Goal: Find specific page/section: Find specific page/section

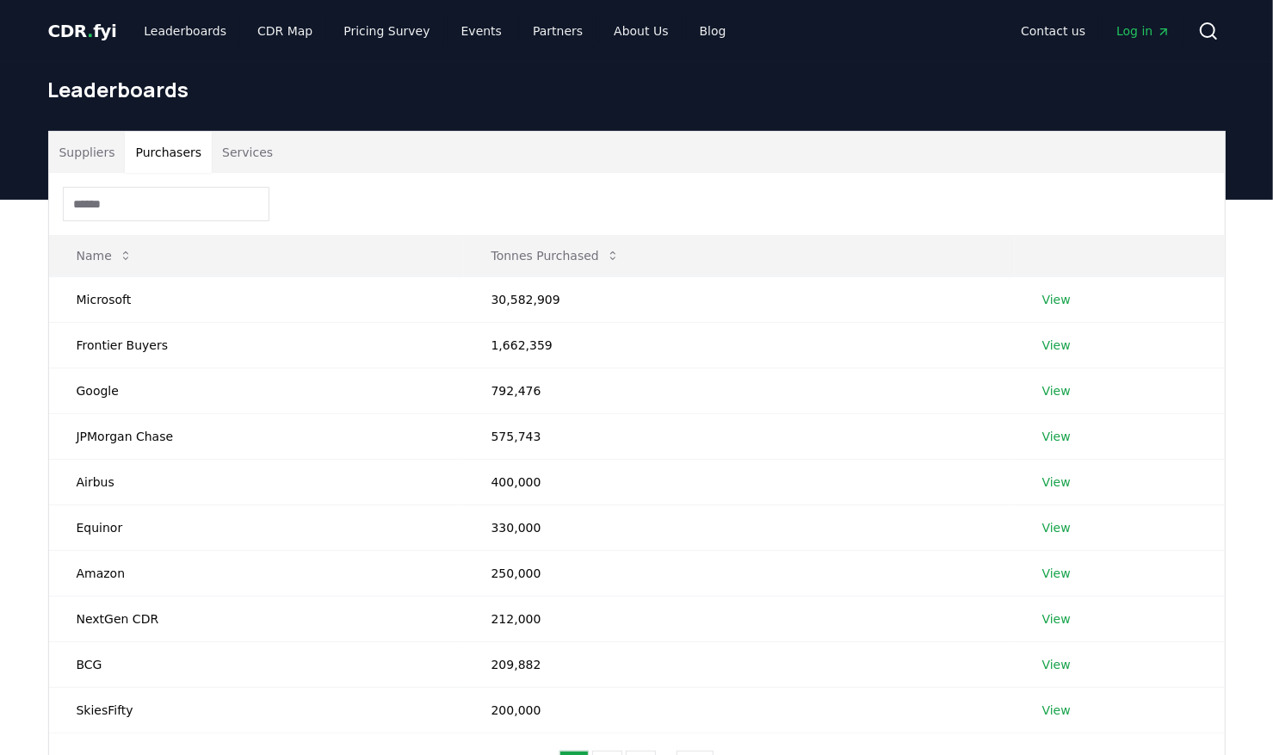
click at [141, 148] on button "Purchasers" at bounding box center [168, 152] width 87 height 41
click at [88, 153] on button "Suppliers" at bounding box center [87, 152] width 77 height 41
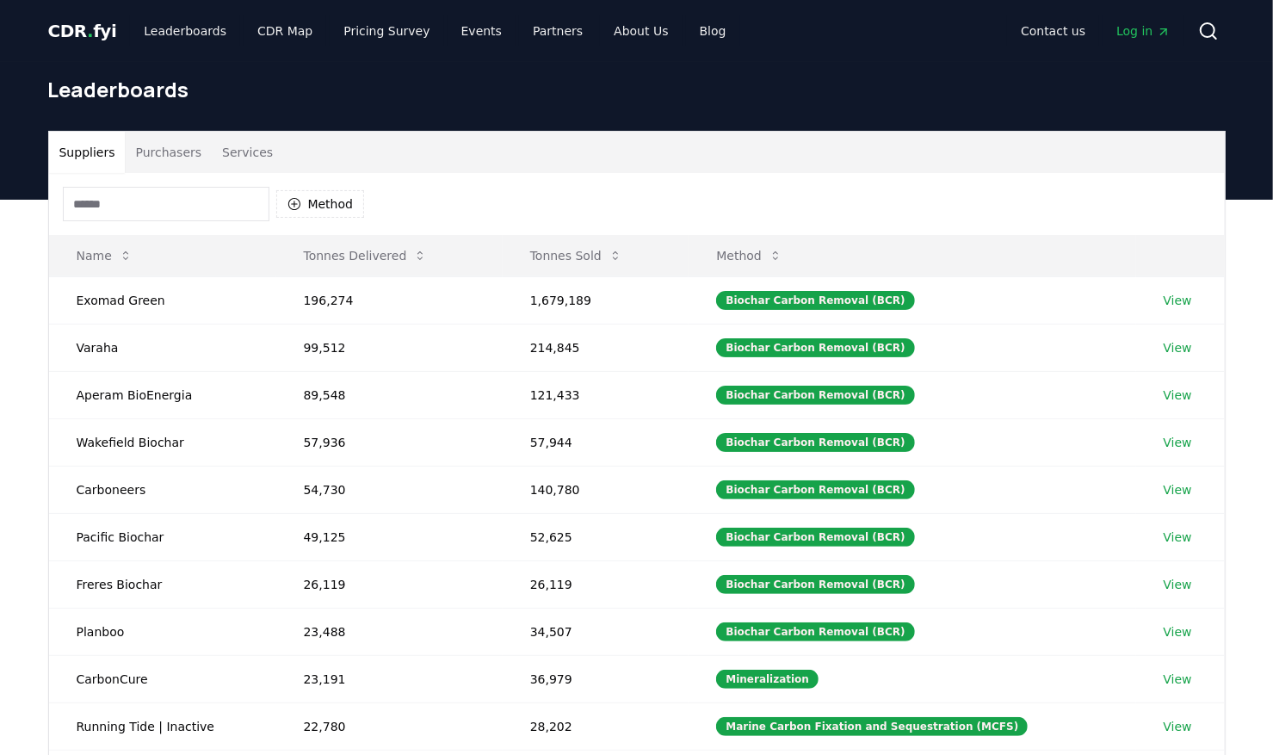
click at [155, 146] on button "Purchasers" at bounding box center [168, 152] width 87 height 41
click at [95, 157] on button "Suppliers" at bounding box center [87, 152] width 77 height 41
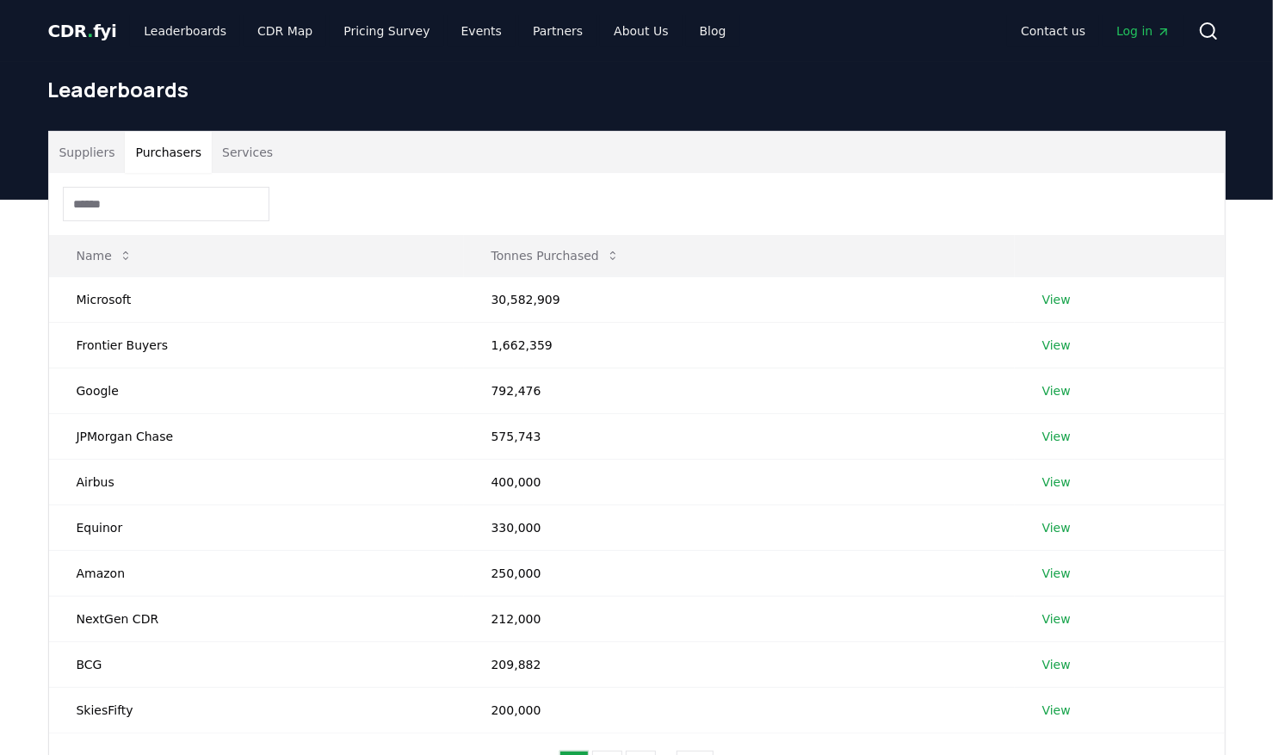
click at [173, 152] on button "Purchasers" at bounding box center [168, 152] width 87 height 41
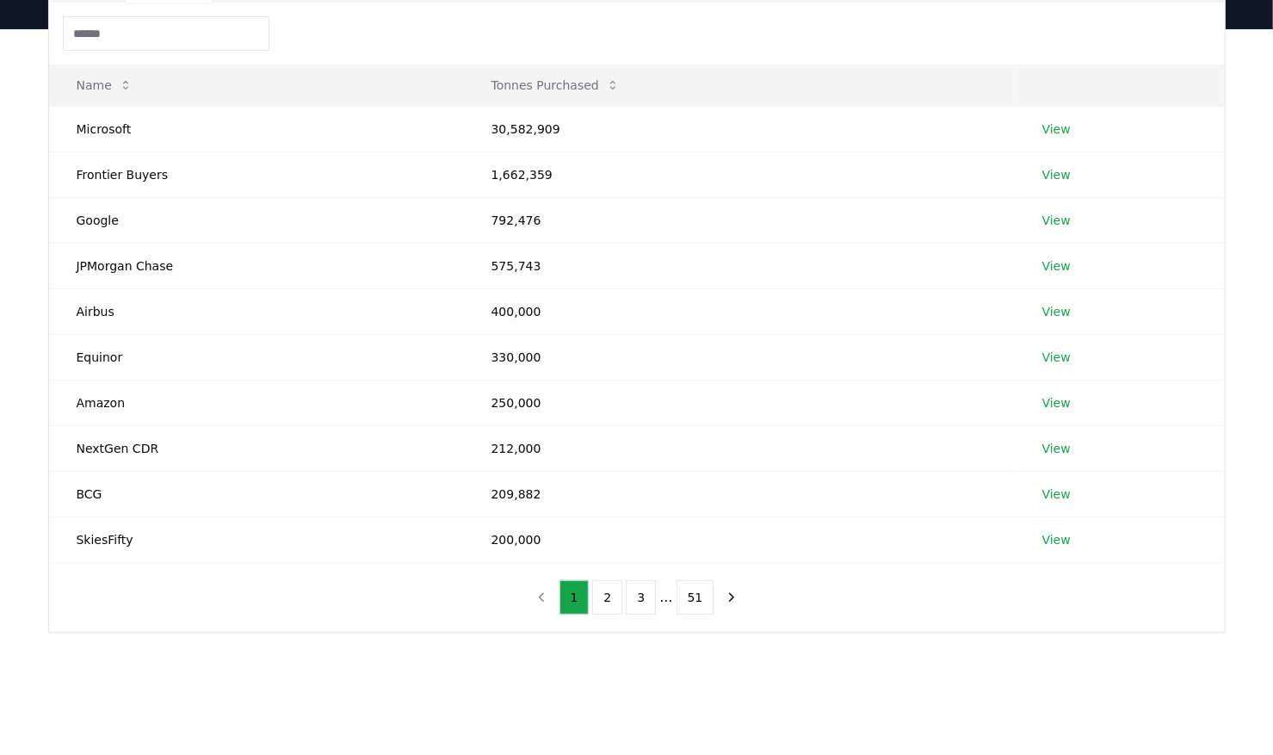
scroll to position [258, 0]
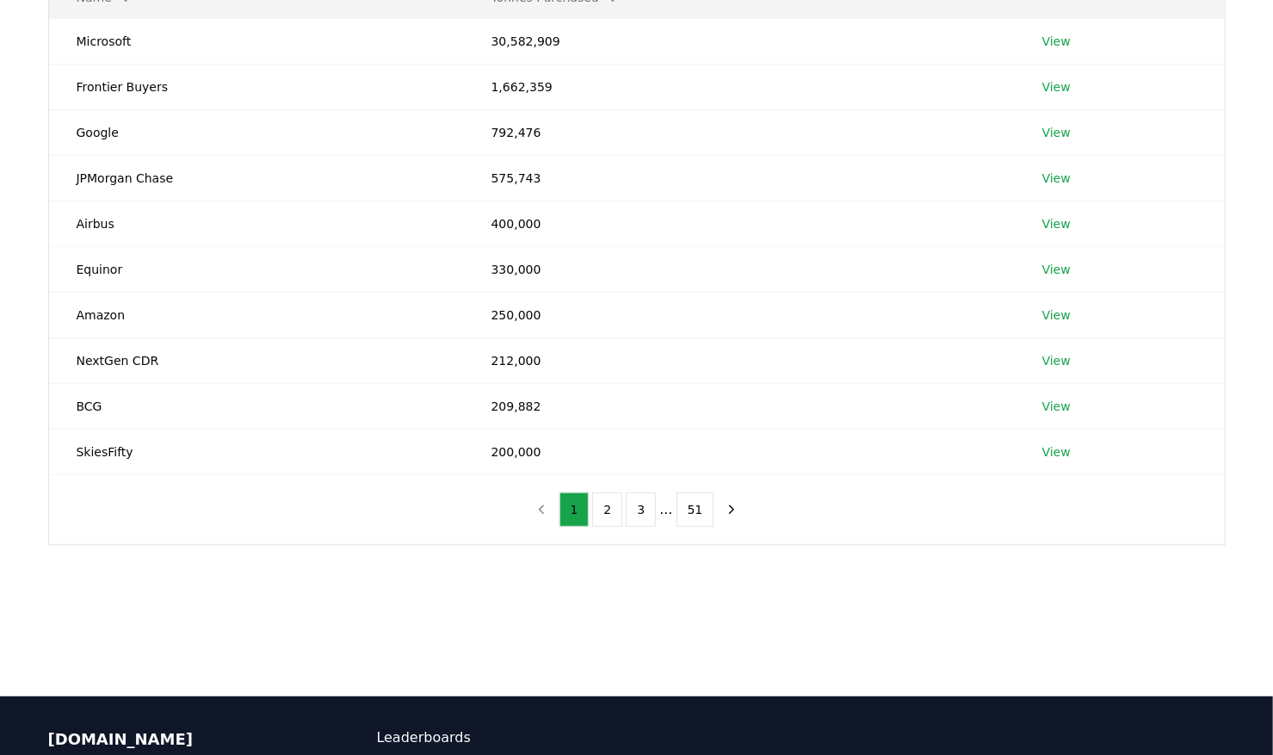
click at [617, 508] on button "2" at bounding box center [607, 509] width 30 height 34
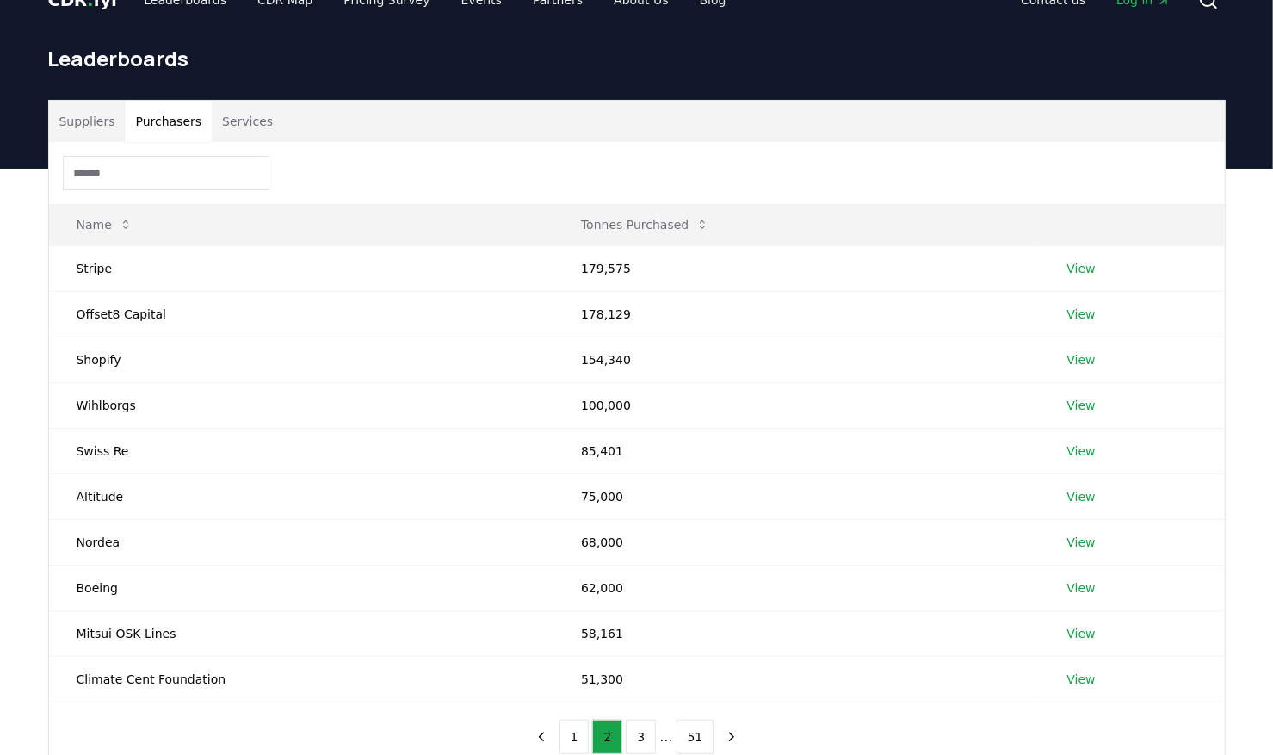
scroll to position [0, 0]
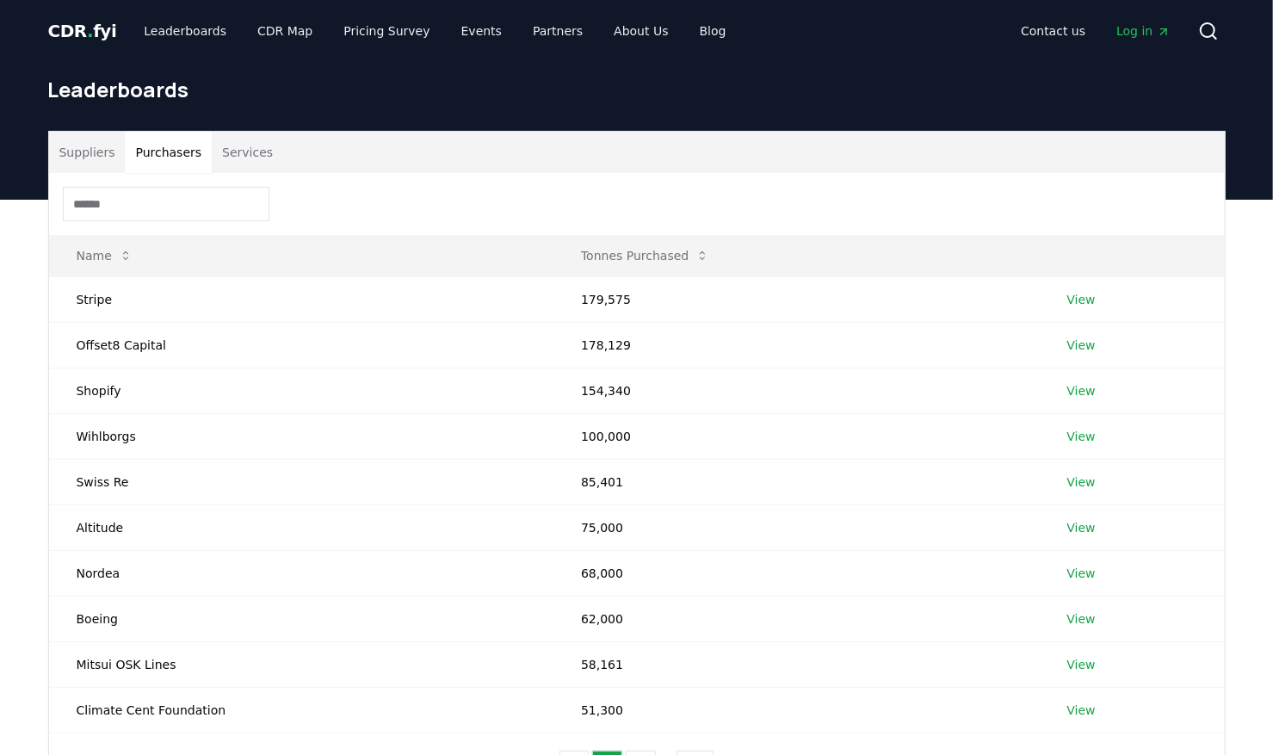
click at [127, 200] on input at bounding box center [166, 204] width 207 height 34
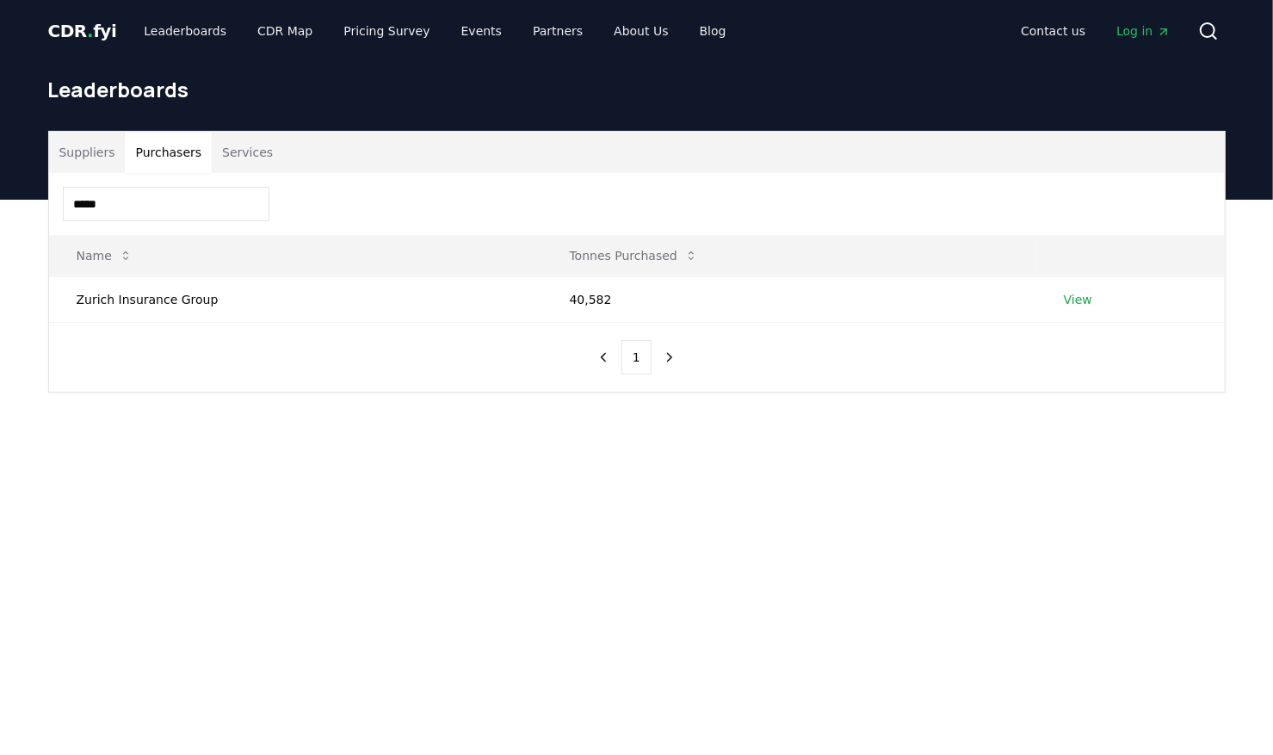
type input "*****"
click at [181, 33] on link "Leaderboards" at bounding box center [185, 30] width 110 height 31
